Goal: Information Seeking & Learning: Learn about a topic

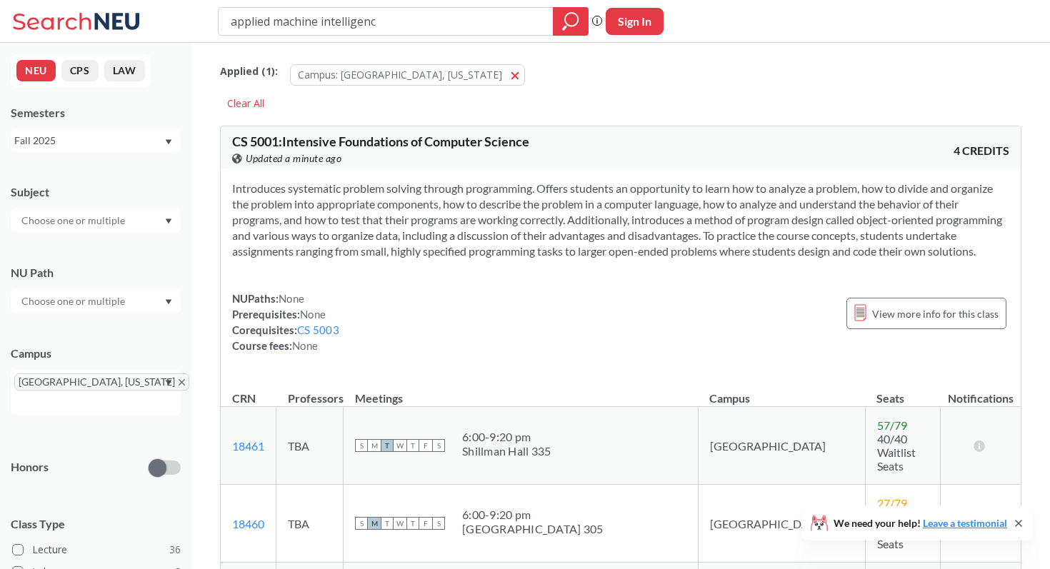
type input "applied machine intelligence"
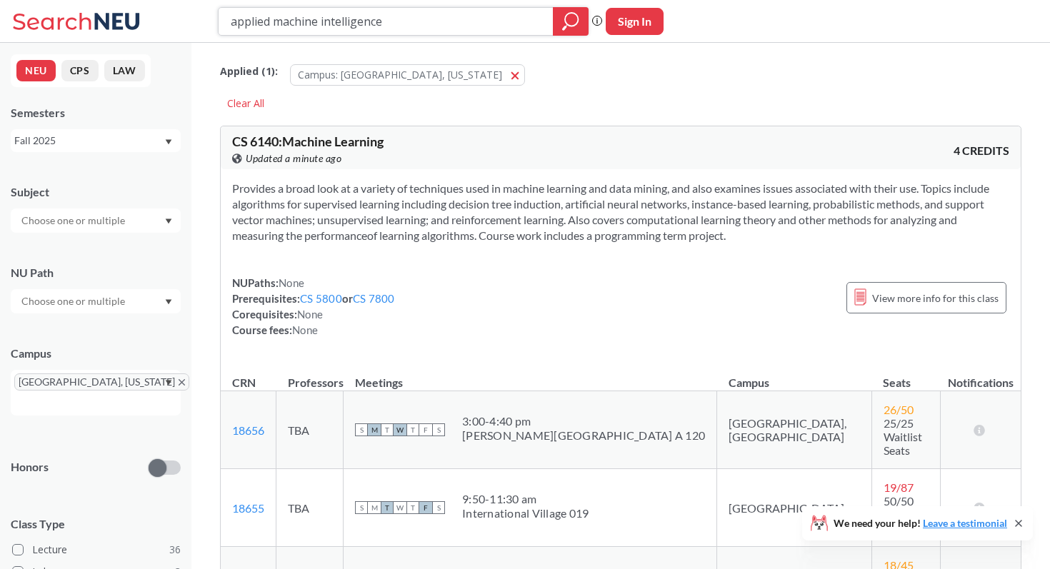
drag, startPoint x: 410, startPoint y: 28, endPoint x: 154, endPoint y: 8, distance: 257.3
click at [154, 8] on div "applied machine intelligence Phrase search guarantees the exact search appears …" at bounding box center [525, 21] width 1050 height 43
type input "EAI"
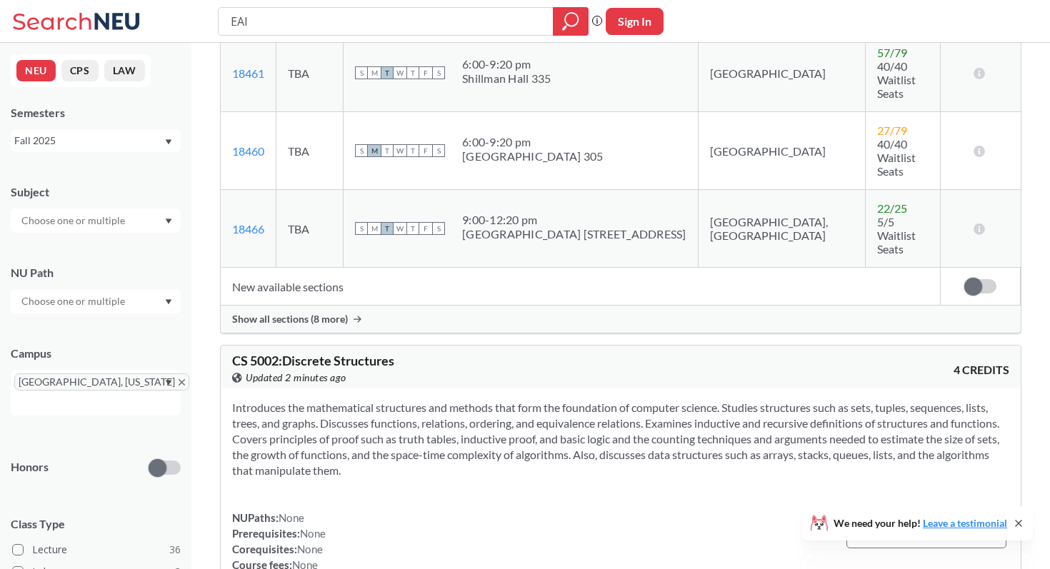
scroll to position [374, 0]
click at [339, 312] on span "Show all sections (8 more)" at bounding box center [290, 318] width 116 height 13
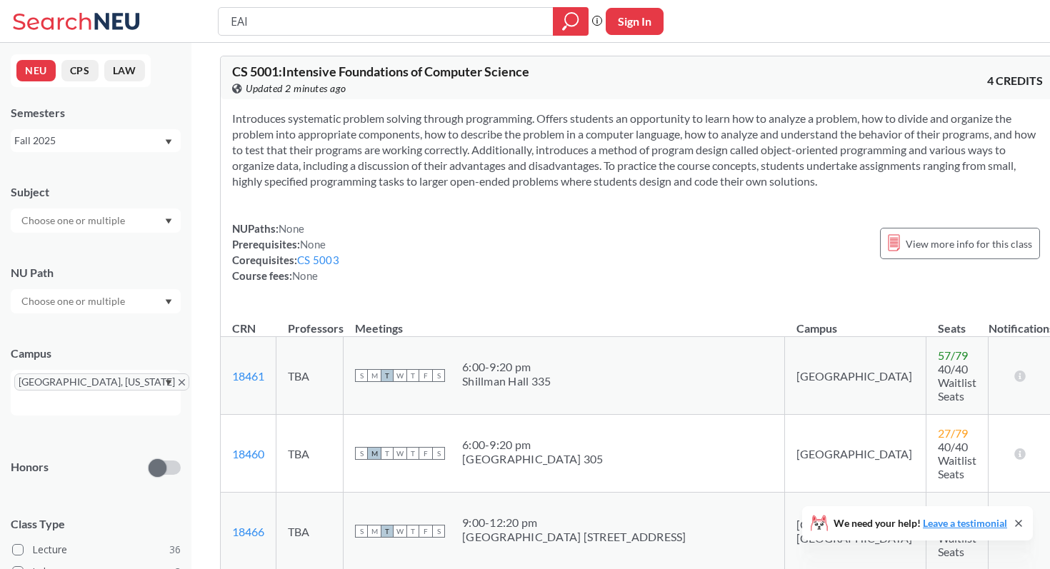
scroll to position [0, 0]
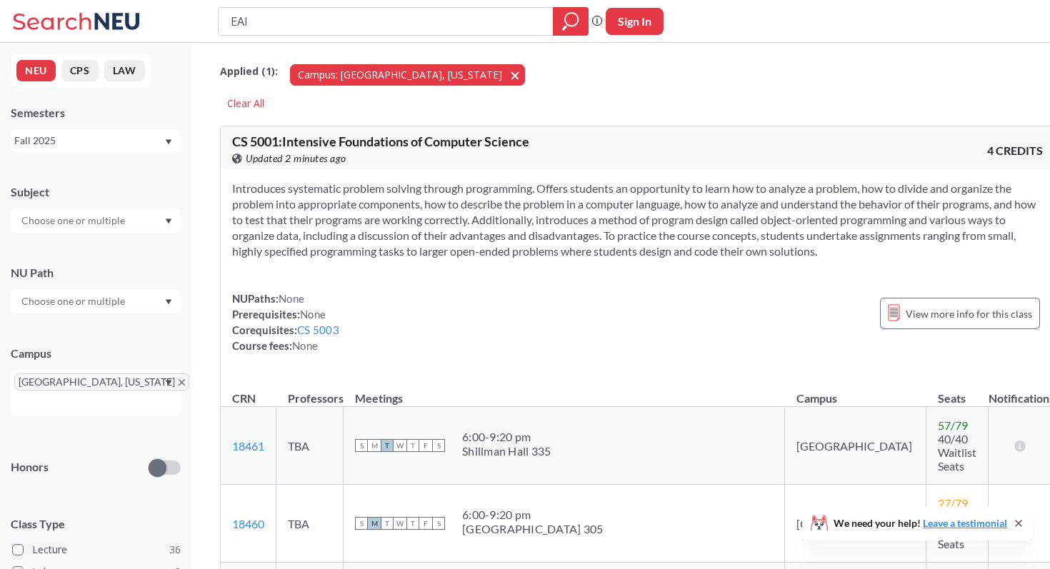
click at [520, 73] on span "button" at bounding box center [520, 75] width 0 height 14
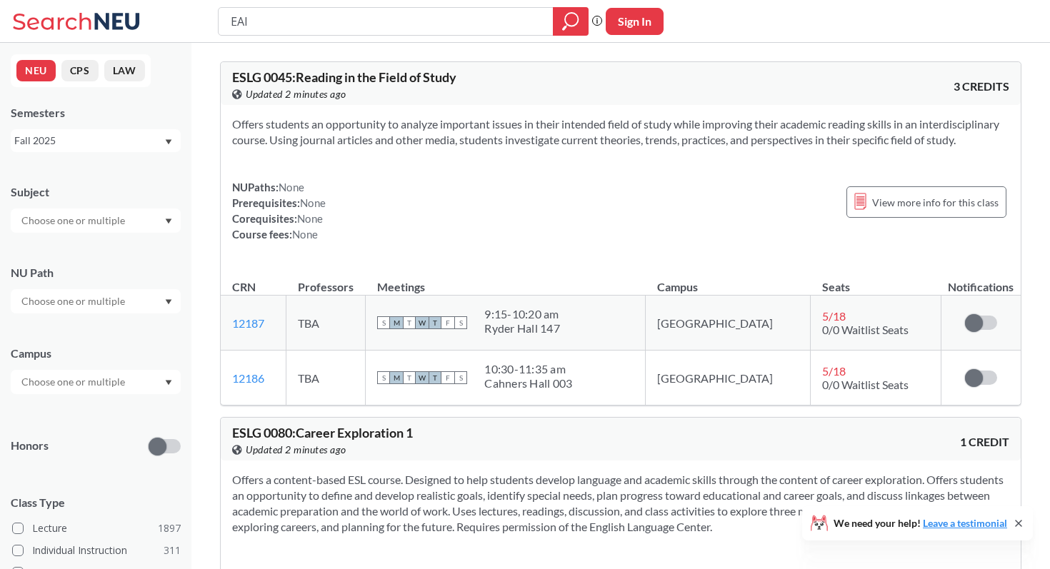
click at [76, 18] on icon at bounding box center [78, 21] width 133 height 29
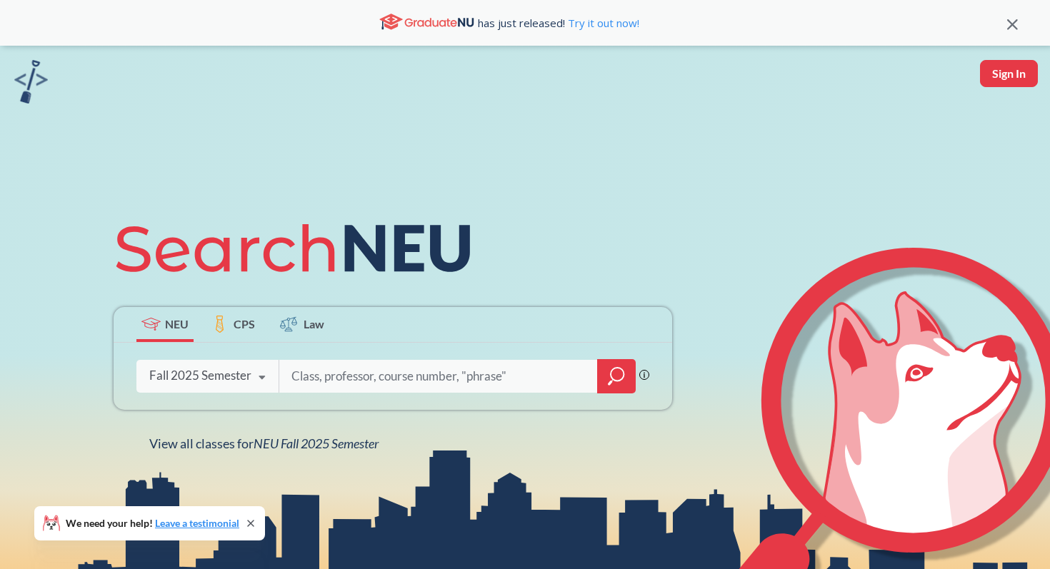
click at [244, 326] on span "CPS" at bounding box center [244, 324] width 21 height 16
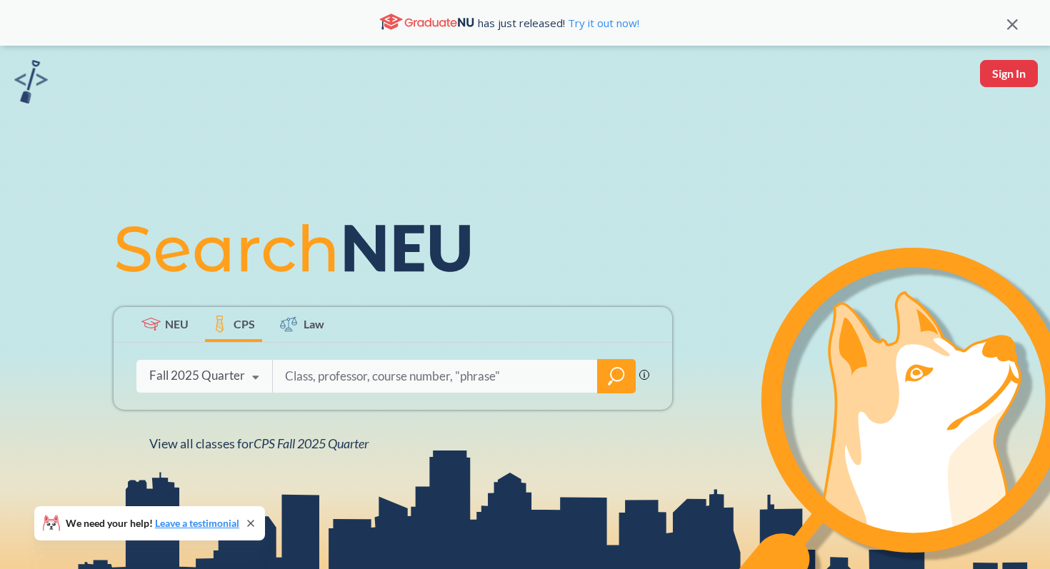
click at [320, 375] on input "search" at bounding box center [436, 377] width 304 height 30
type input "EAI"
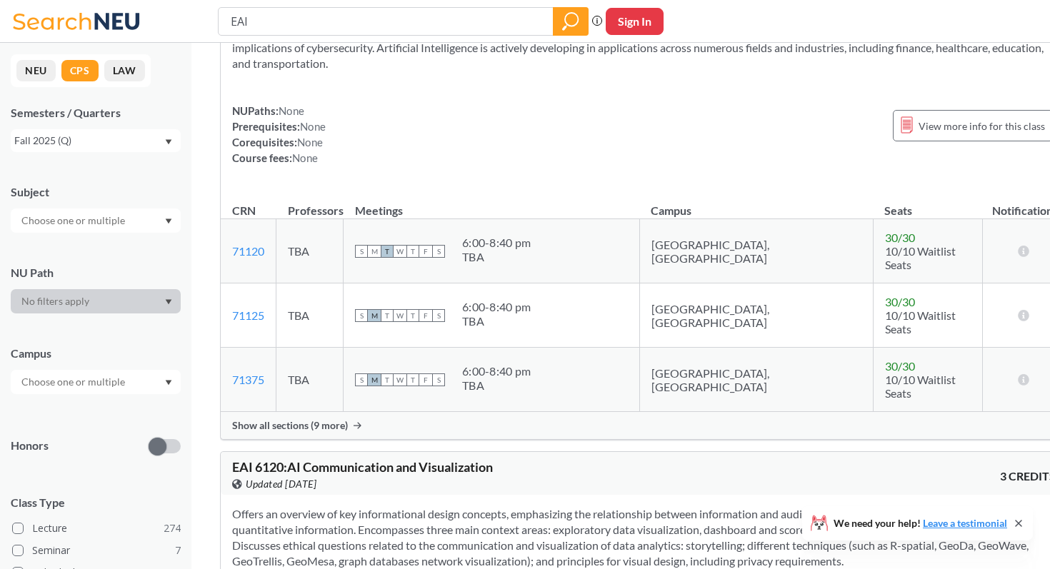
scroll to position [93, 0]
click at [131, 385] on div at bounding box center [96, 382] width 170 height 24
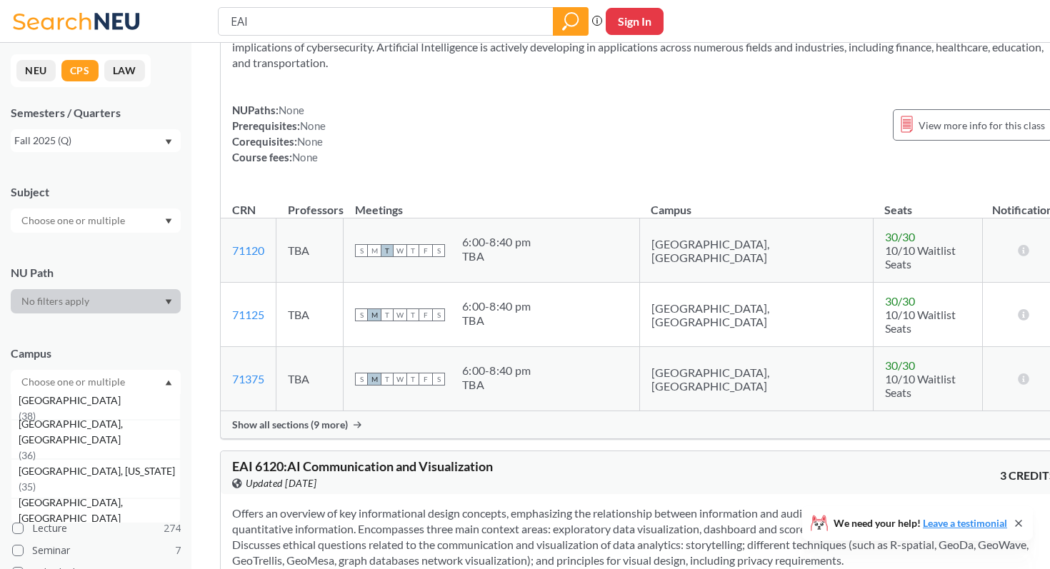
scroll to position [146, 0]
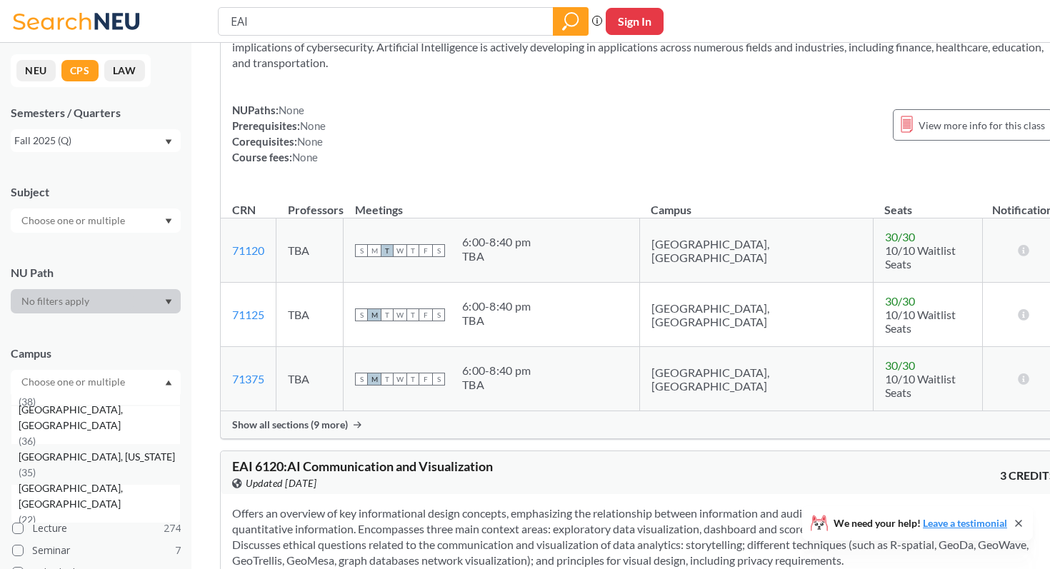
click at [108, 457] on div "[GEOGRAPHIC_DATA], [US_STATE] ( 35 )" at bounding box center [99, 464] width 161 height 31
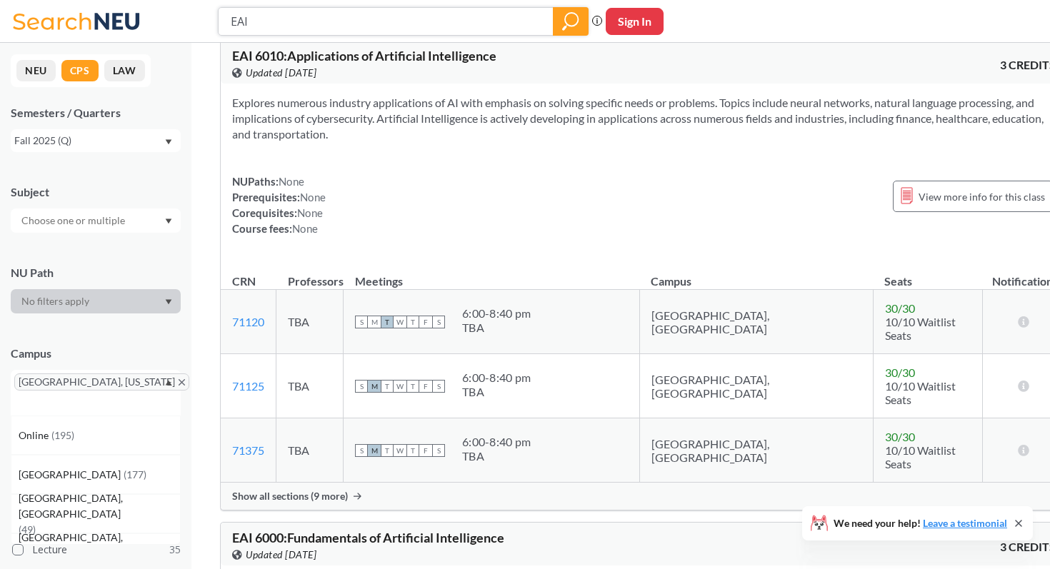
scroll to position [106, 0]
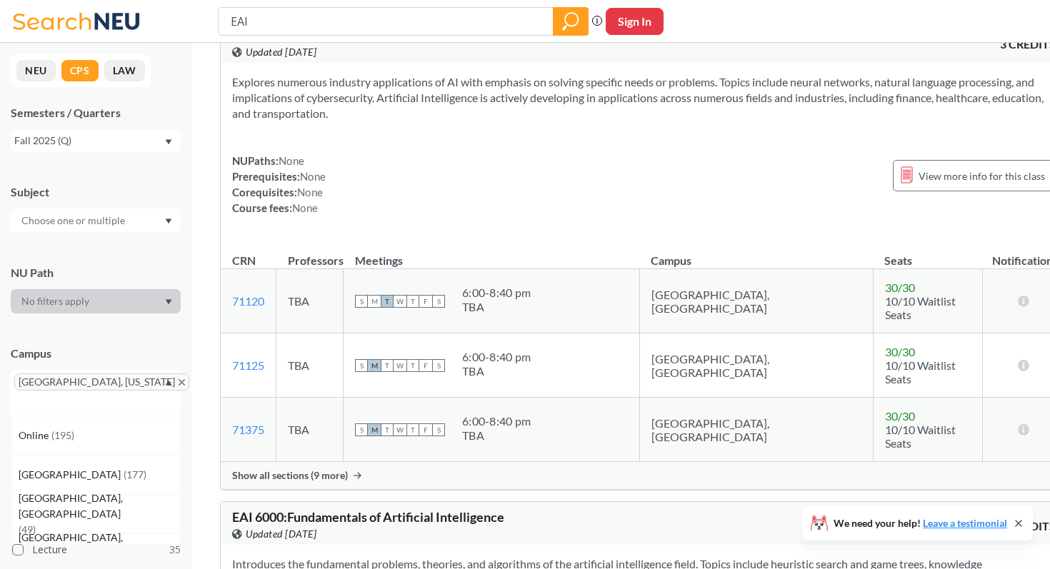
click at [294, 469] on span "Show all sections (9 more)" at bounding box center [290, 475] width 116 height 13
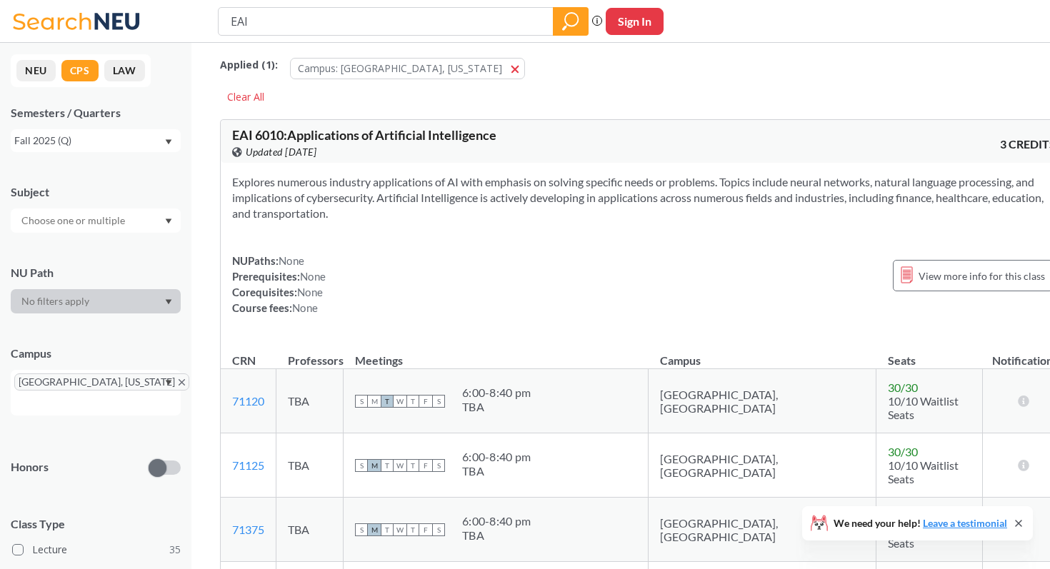
scroll to position [8, 0]
copy section "Explores numerous industry applications of AI with emphasis on solving specific…"
drag, startPoint x: 484, startPoint y: 212, endPoint x: 223, endPoint y: 183, distance: 262.4
click at [222, 183] on div "Explores numerous industry applications of AI with emphasis on solving specific…" at bounding box center [644, 249] width 847 height 176
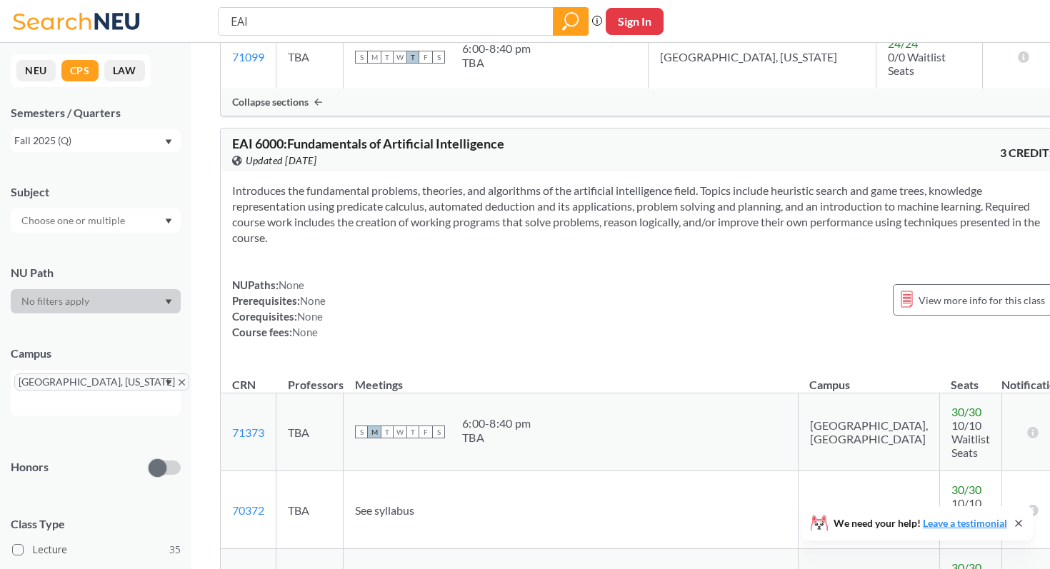
scroll to position [1192, 0]
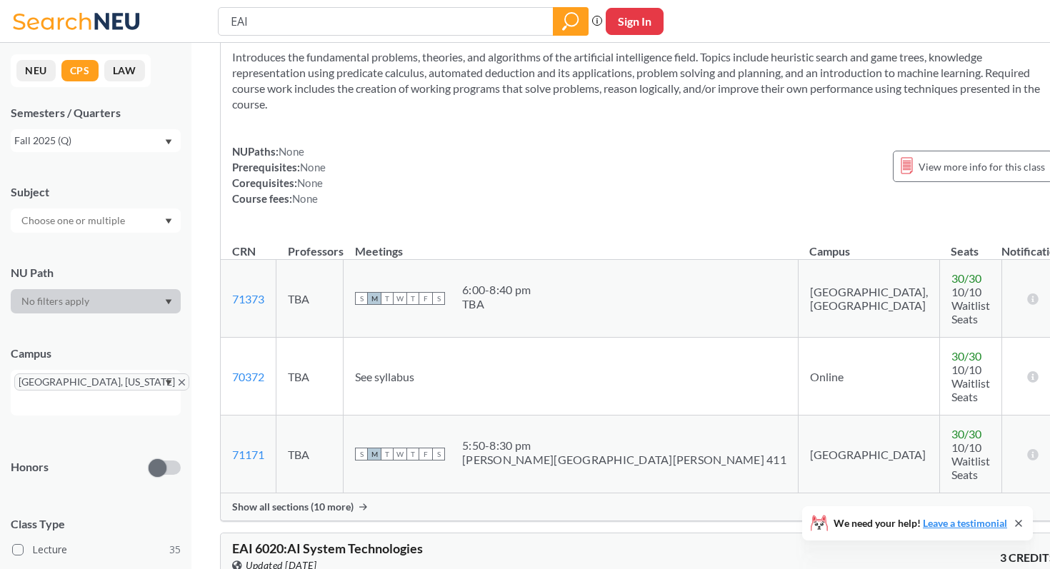
click at [359, 494] on div "Show all sections (10 more)" at bounding box center [644, 507] width 847 height 27
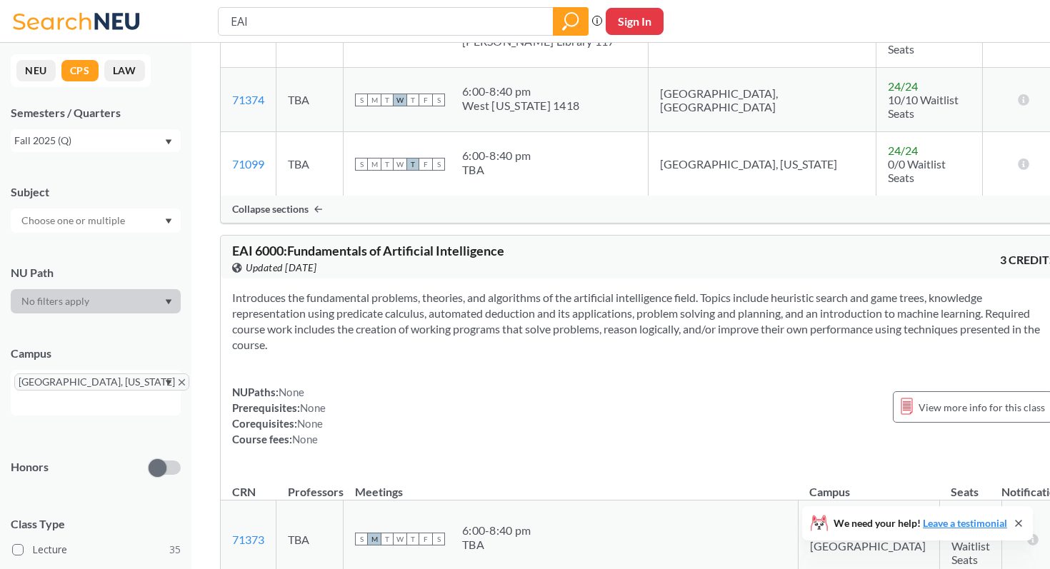
scroll to position [945, 0]
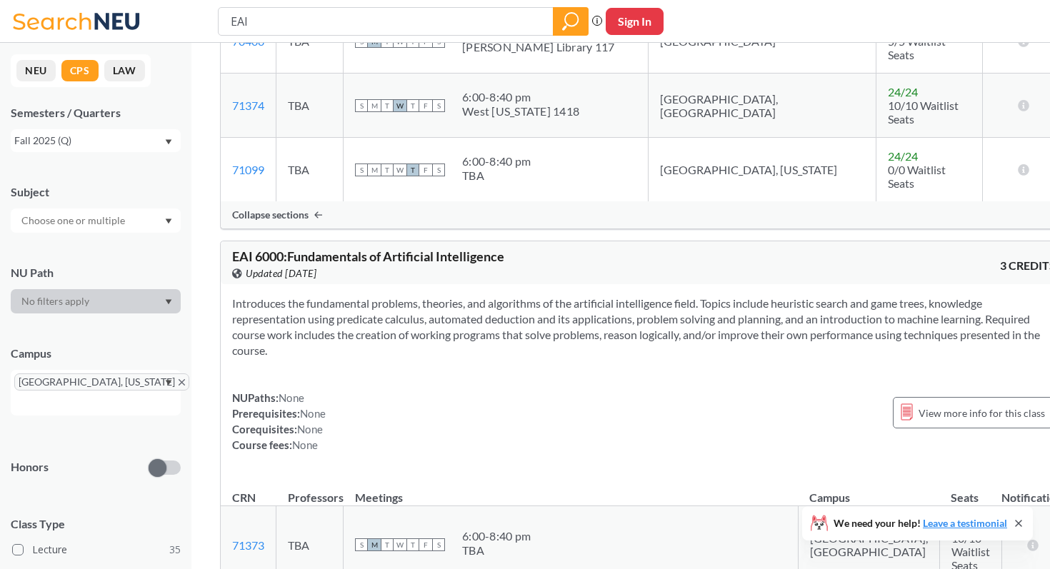
copy section "ntroduces the fundamental problems, theories, and algorithms of the artificial …"
drag, startPoint x: 411, startPoint y: 233, endPoint x: 235, endPoint y: 180, distance: 183.5
click at [235, 296] on section "Introduces the fundamental problems, theories, and algorithms of the artificial…" at bounding box center [644, 327] width 824 height 63
click at [367, 296] on section "Introduces the fundamental problems, theories, and algorithms of the artificial…" at bounding box center [644, 327] width 824 height 63
drag, startPoint x: 416, startPoint y: 231, endPoint x: 206, endPoint y: 179, distance: 215.7
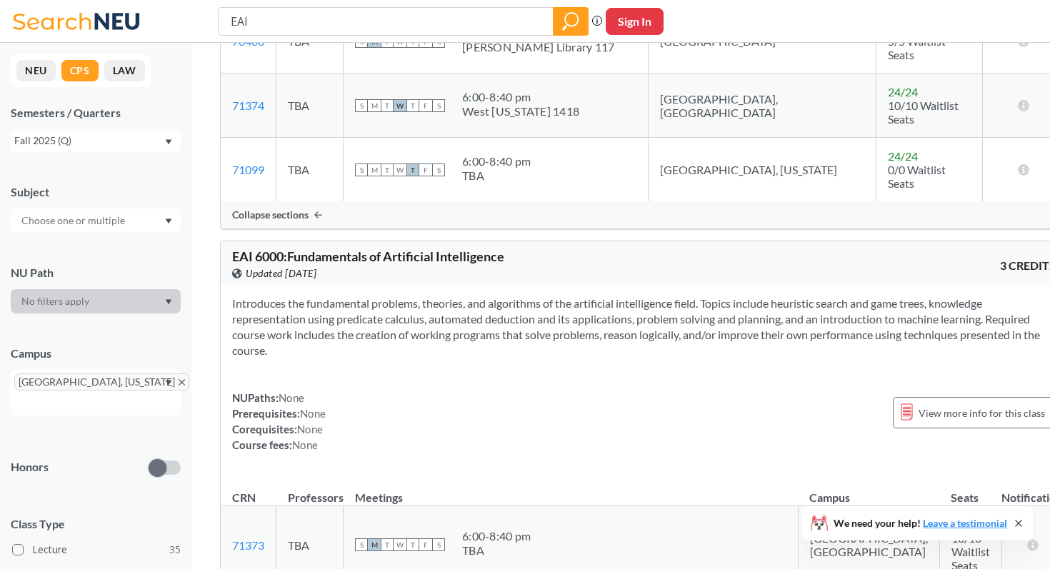
copy section "Introduces the fundamental problems, theories, and algorithms of the artificial…"
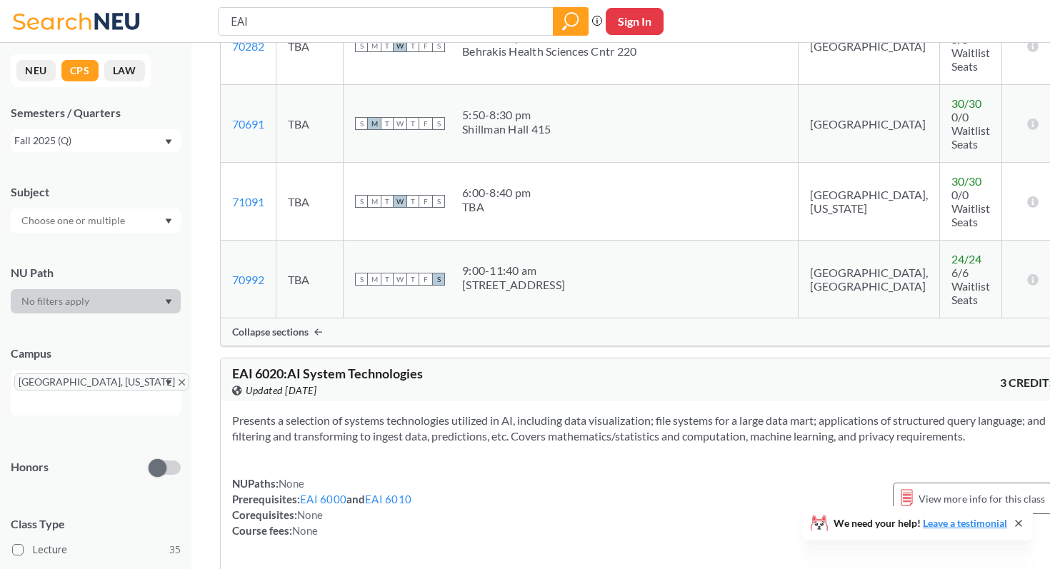
scroll to position [2164, 0]
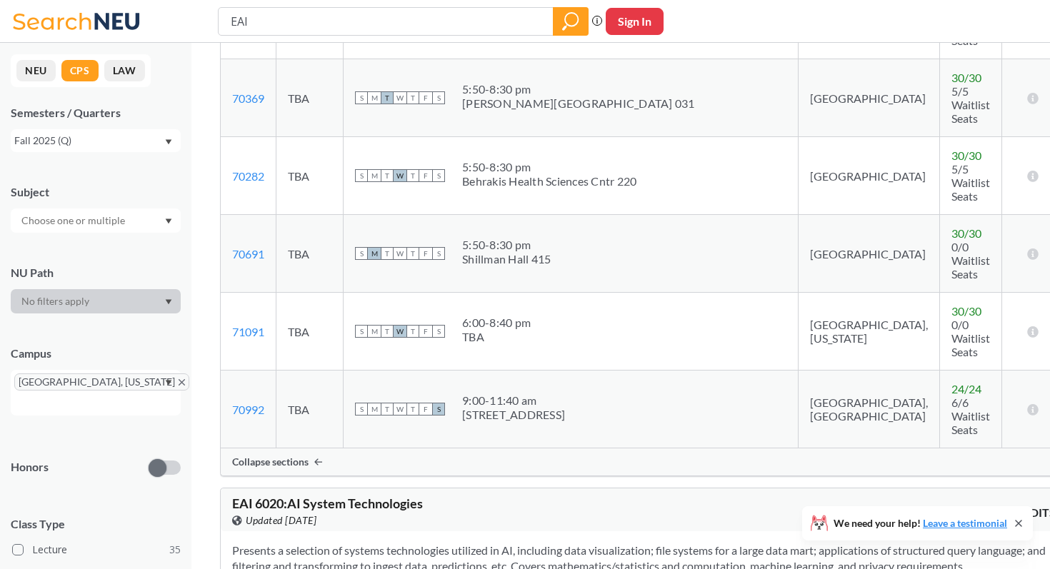
scroll to position [2016, 0]
drag, startPoint x: 331, startPoint y: 171, endPoint x: 233, endPoint y: 131, distance: 105.7
copy section
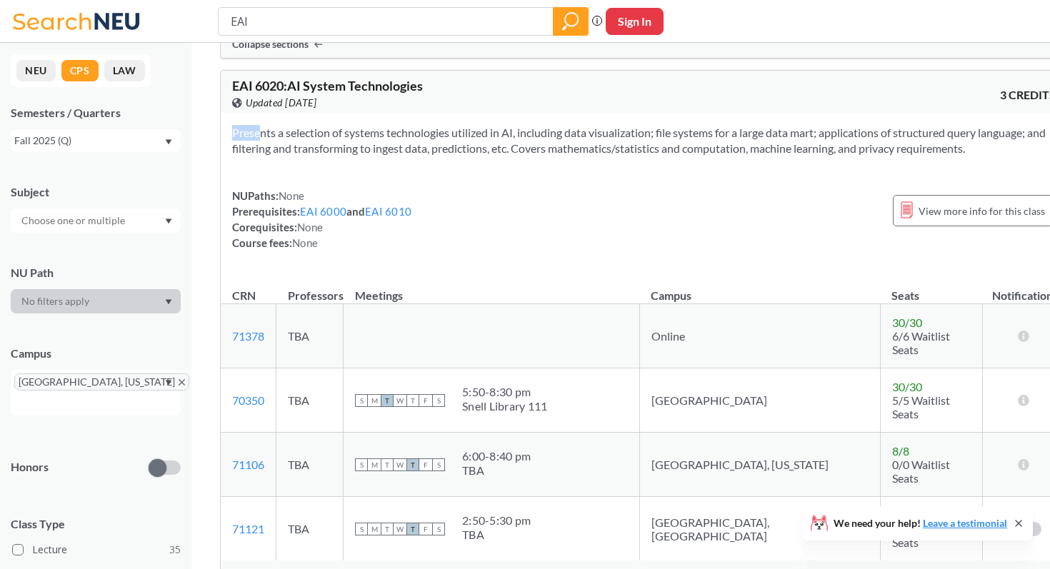
scroll to position [2436, 0]
drag, startPoint x: 300, startPoint y: 264, endPoint x: 234, endPoint y: 215, distance: 82.2
copy section
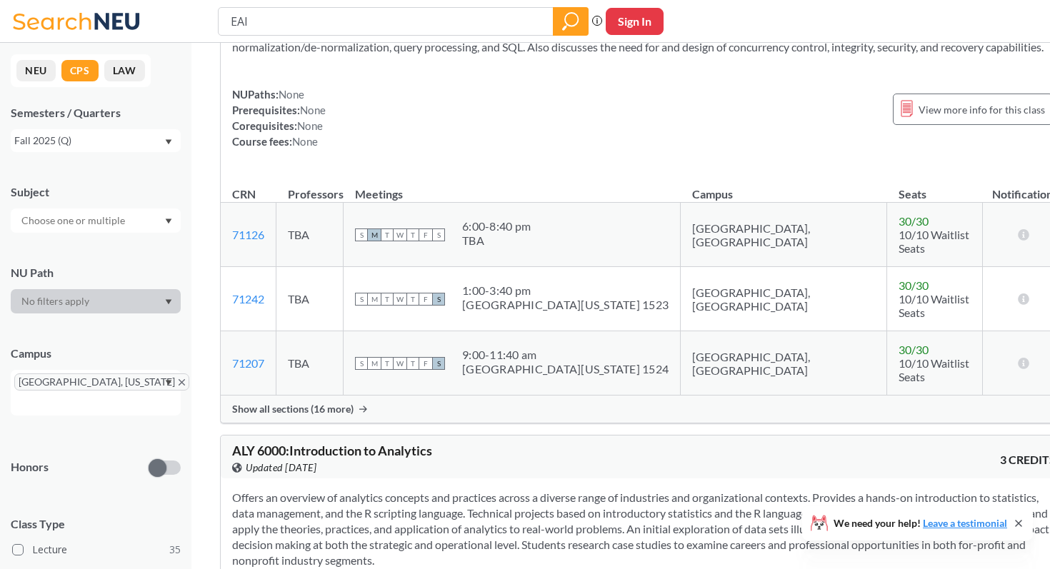
scroll to position [3892, 0]
